Goal: Find specific page/section: Find specific page/section

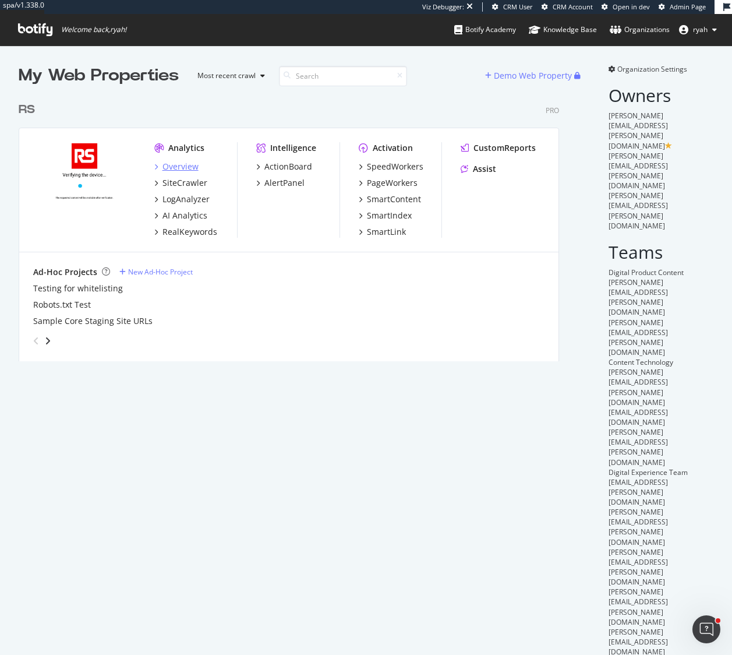
click at [179, 167] on div "Overview" at bounding box center [181, 167] width 36 height 12
